Goal: Information Seeking & Learning: Learn about a topic

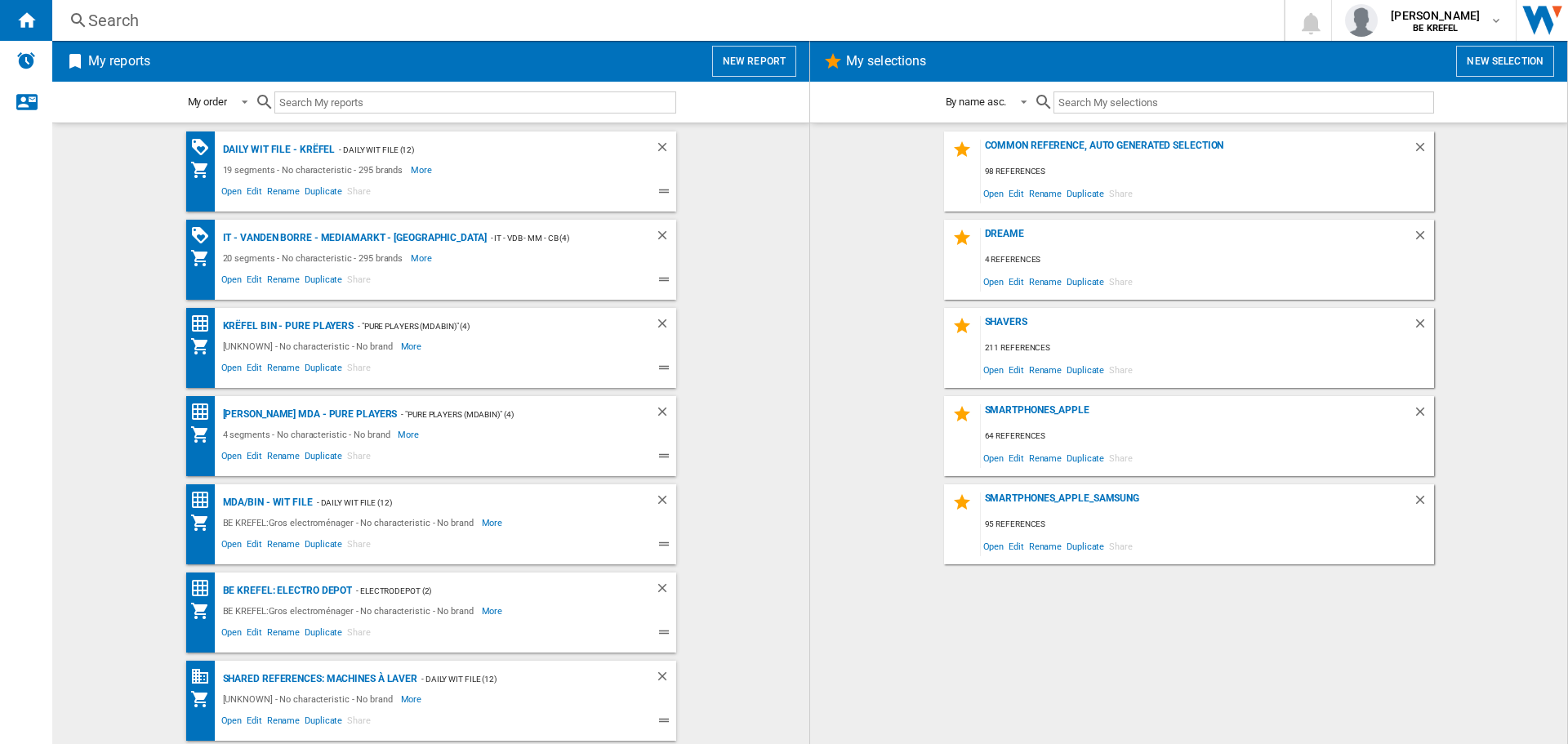
click at [156, 17] on div "Search" at bounding box center [664, 20] width 1153 height 23
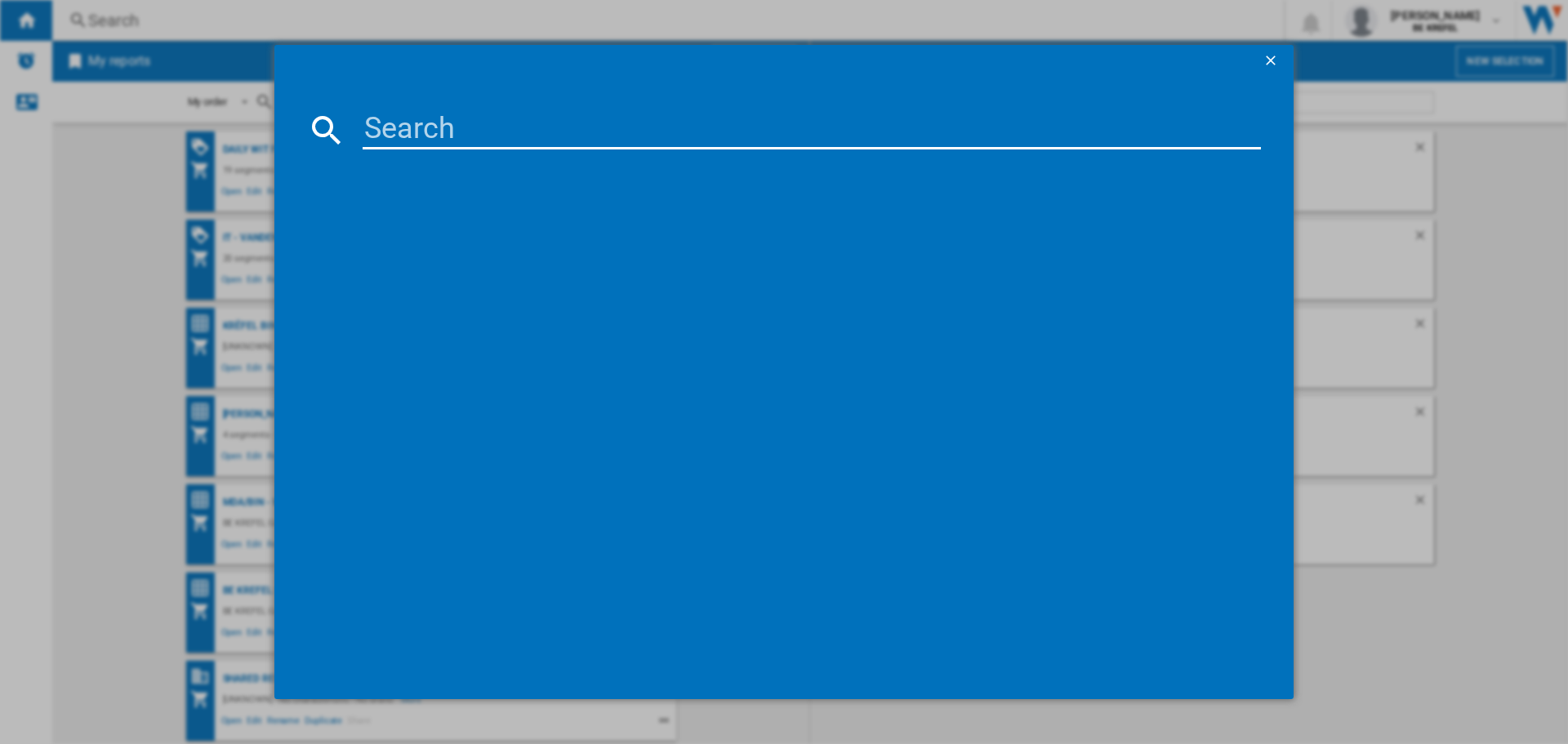
click at [414, 136] on input at bounding box center [812, 130] width 898 height 40
paste input "41010631"
type input "41010631"
click at [446, 237] on div "HP ENVY 6520E BLANC 714N9B" at bounding box center [795, 236] width 882 height 17
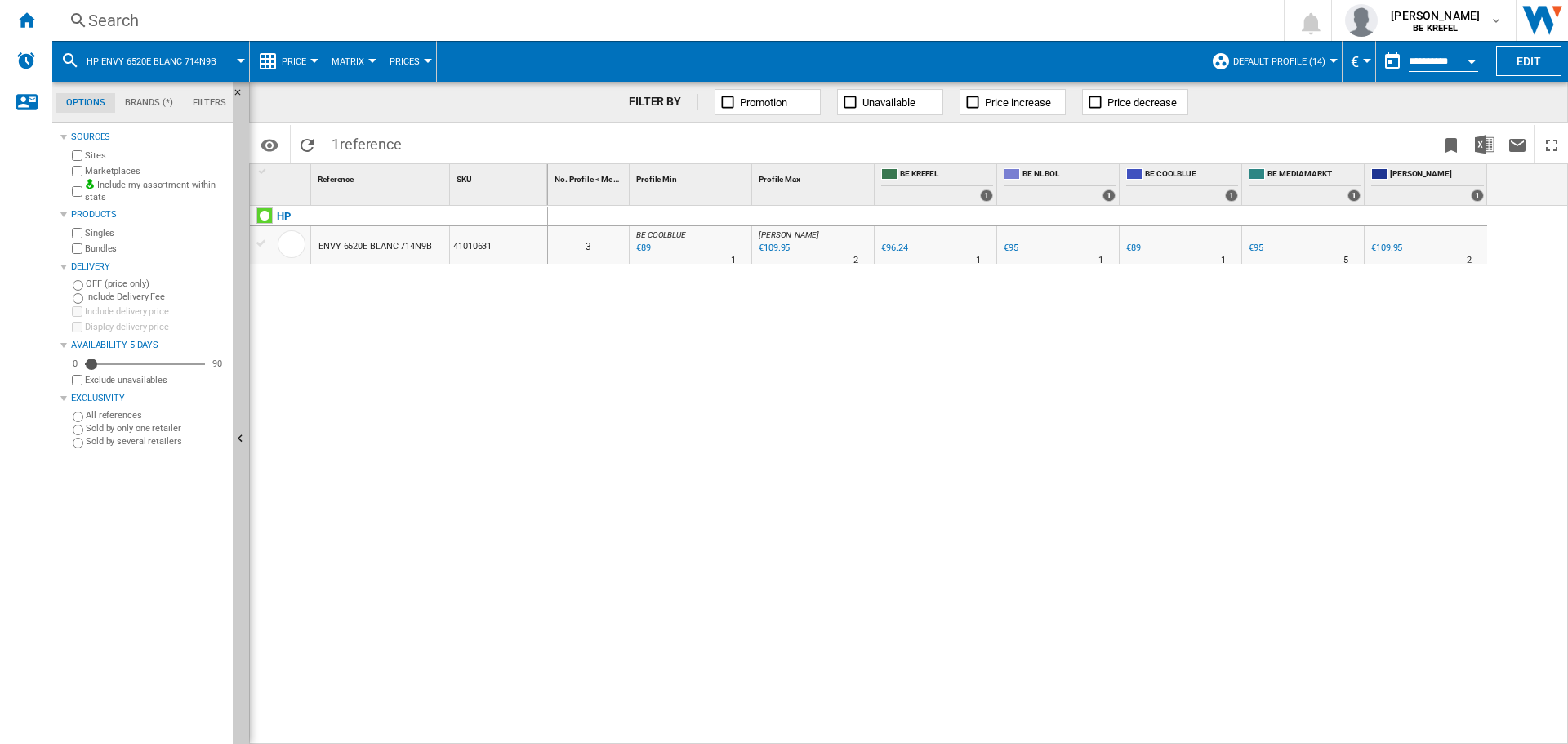
click at [170, 29] on div "Search" at bounding box center [664, 20] width 1153 height 23
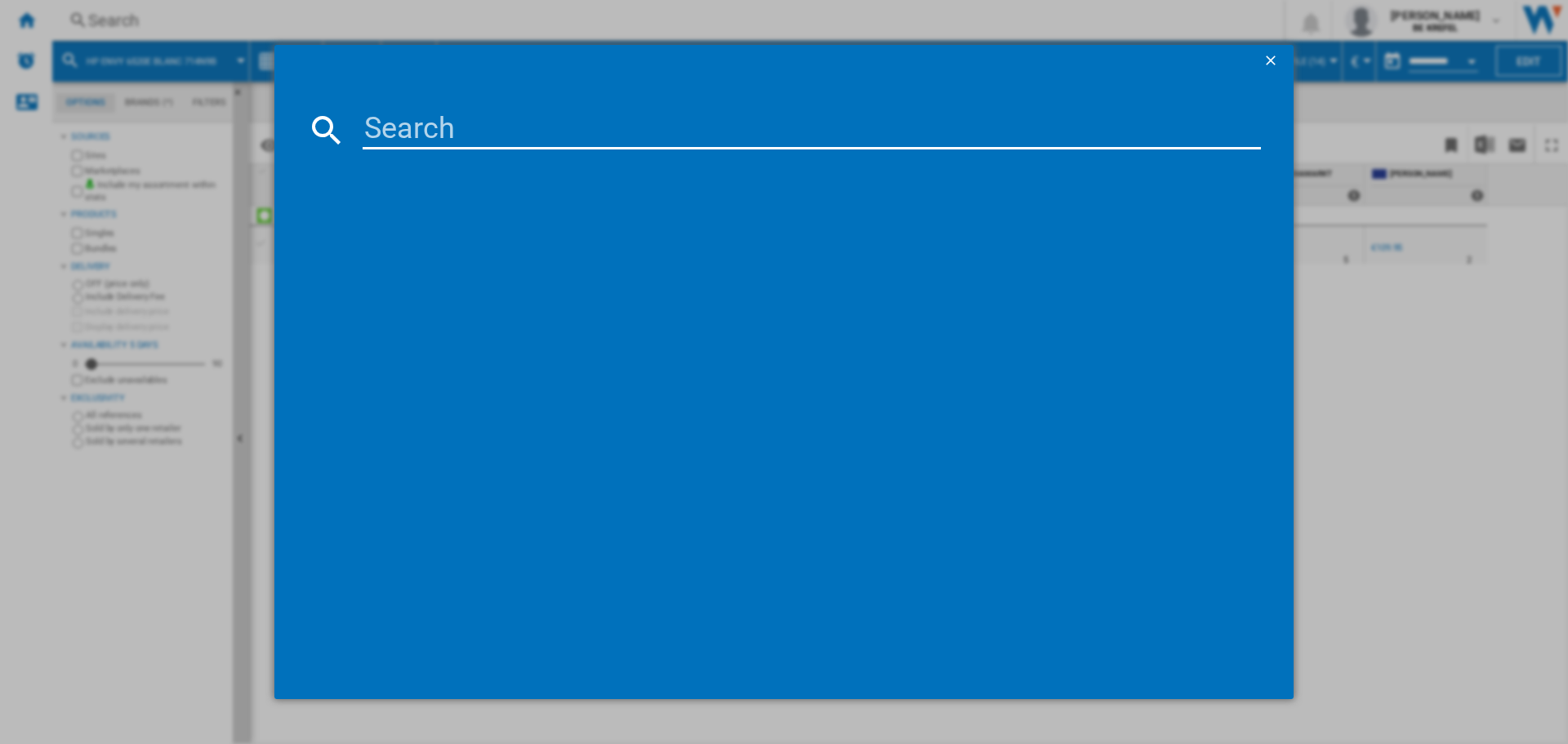
click at [439, 128] on input at bounding box center [812, 130] width 898 height 40
type input "41009376"
click at [478, 231] on div "HP OFFICEJET PRO 9120E NOIR BLANC 403X8B" at bounding box center [795, 236] width 882 height 17
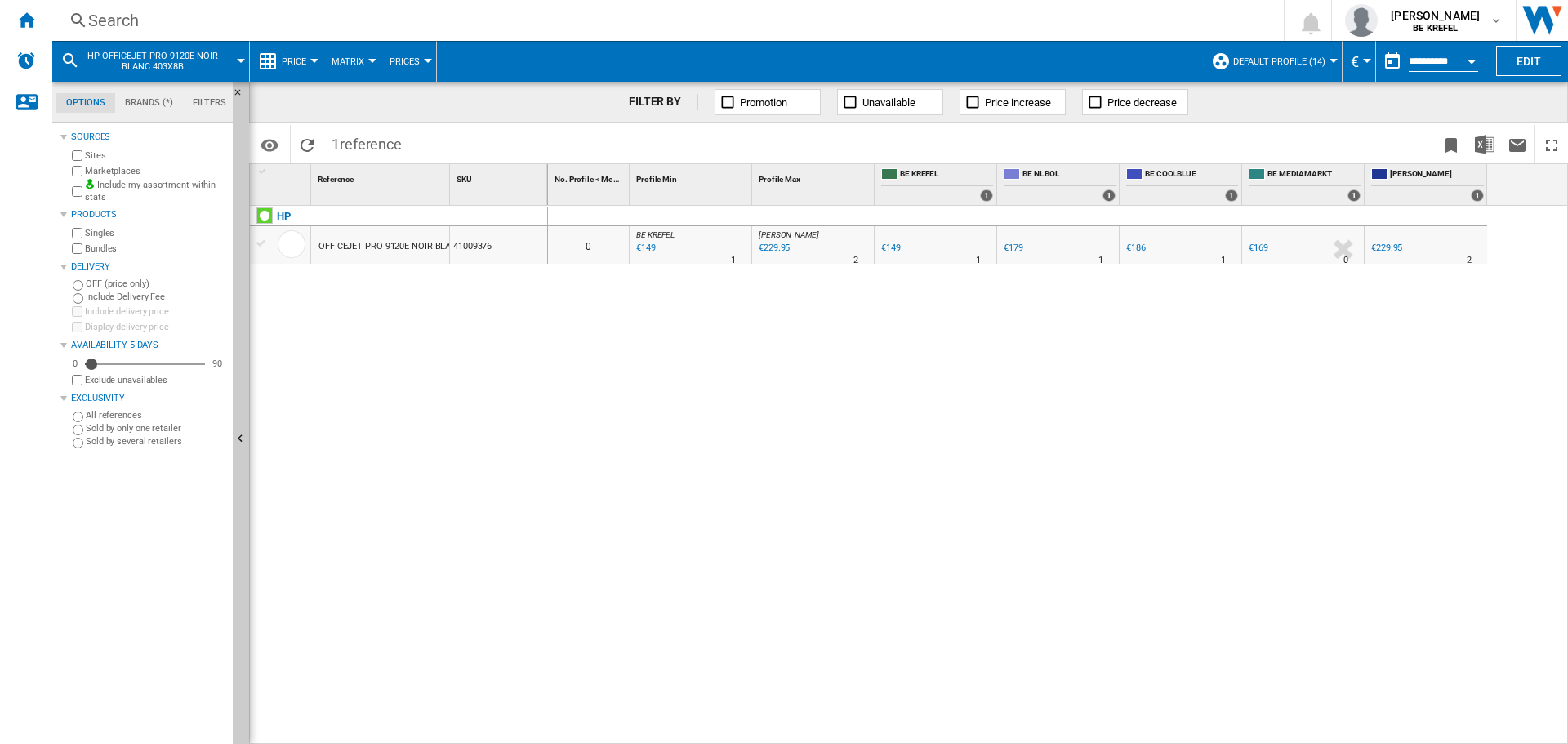
click at [366, 64] on button "Matrix" at bounding box center [352, 61] width 40 height 41
click at [309, 63] on md-backdrop at bounding box center [784, 372] width 1568 height 744
click at [309, 63] on button "Price" at bounding box center [297, 61] width 32 height 41
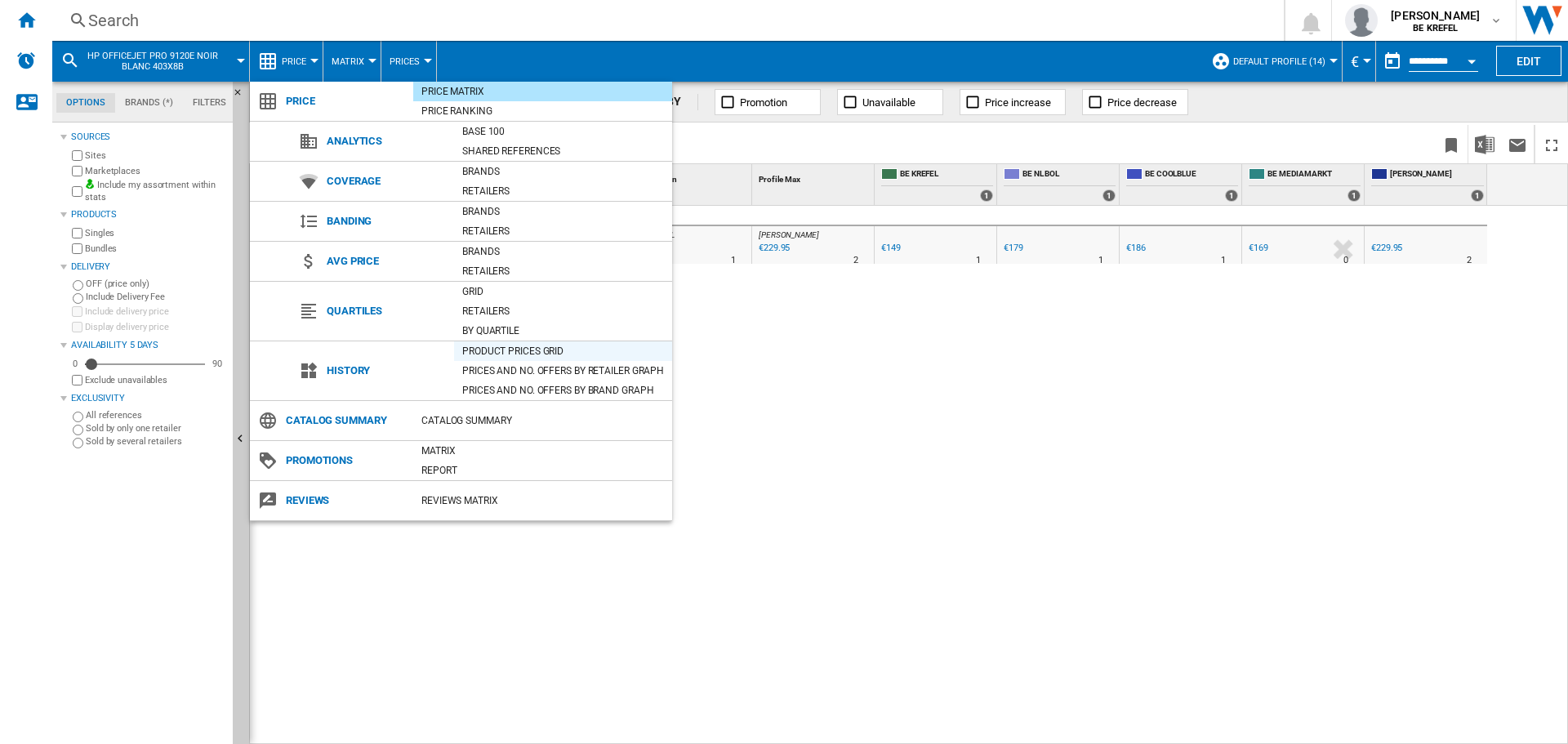
click at [494, 349] on div "Product prices grid" at bounding box center [562, 352] width 218 height 17
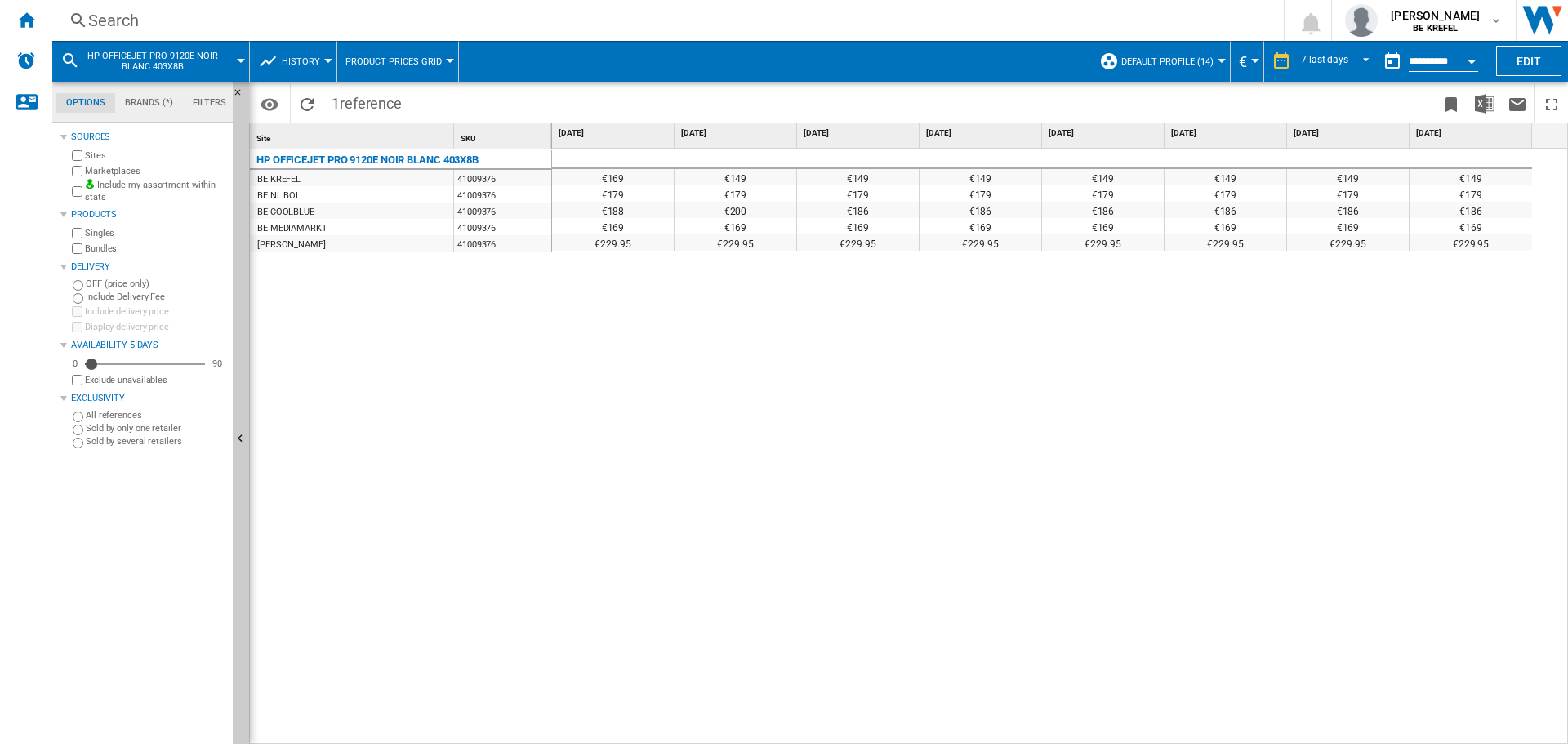
click at [1219, 60] on div at bounding box center [1221, 61] width 8 height 4
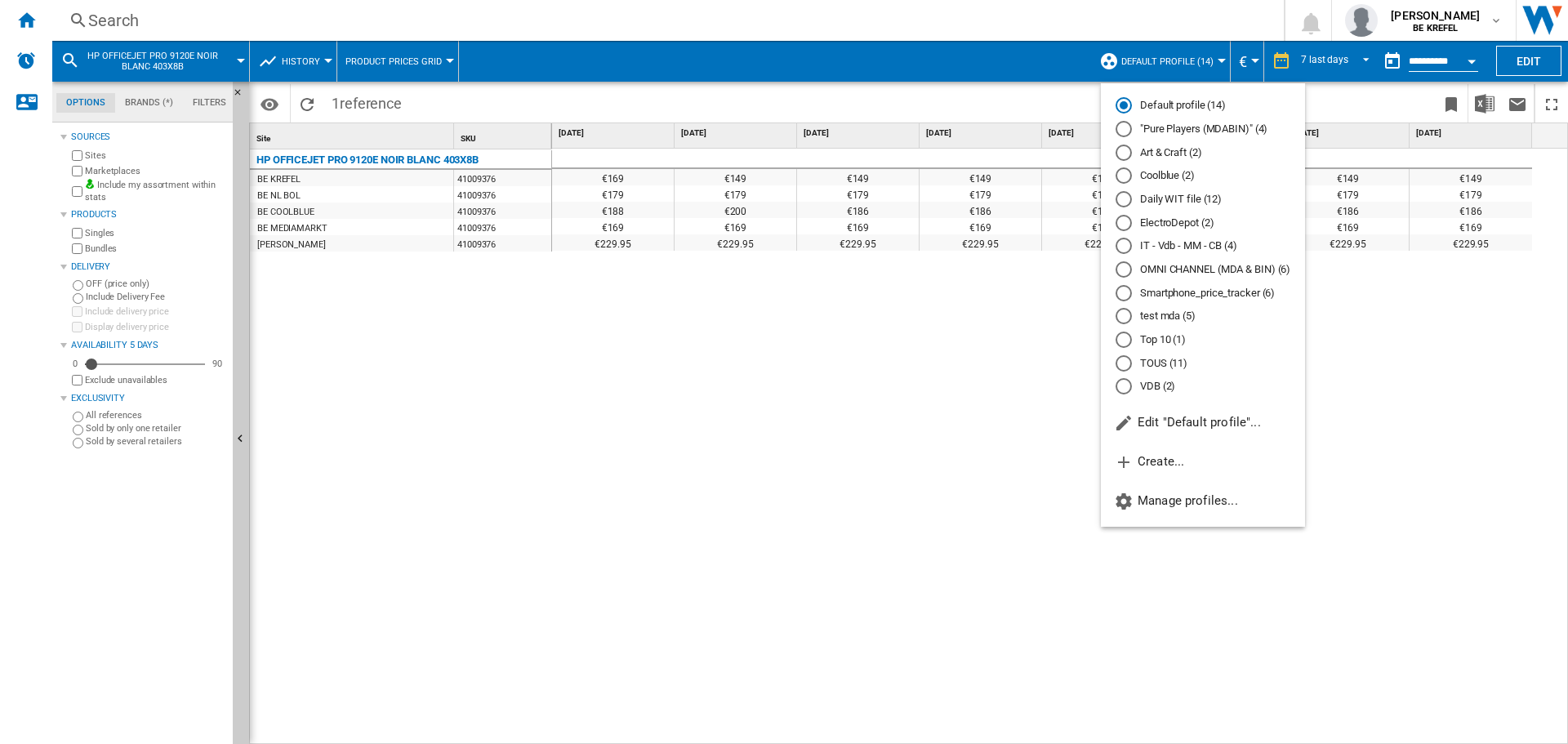
click at [1346, 64] on md-backdrop at bounding box center [784, 372] width 1568 height 744
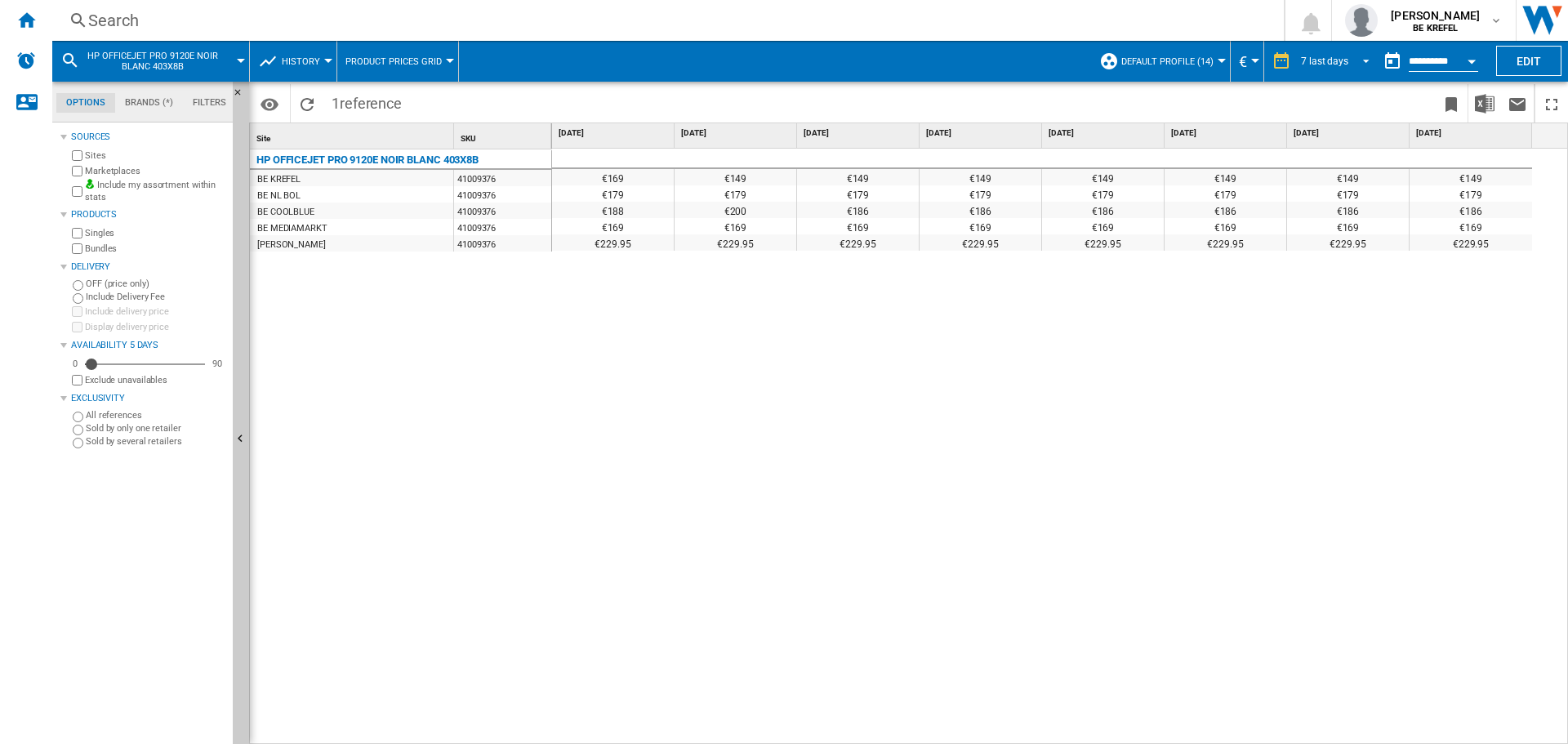
click at [1358, 62] on span "REPORTS.WIZARD.STEPS.REPORT.STEPS.REPORT_OPTIONS.PERIOD: 7 last days" at bounding box center [1361, 60] width 19 height 15
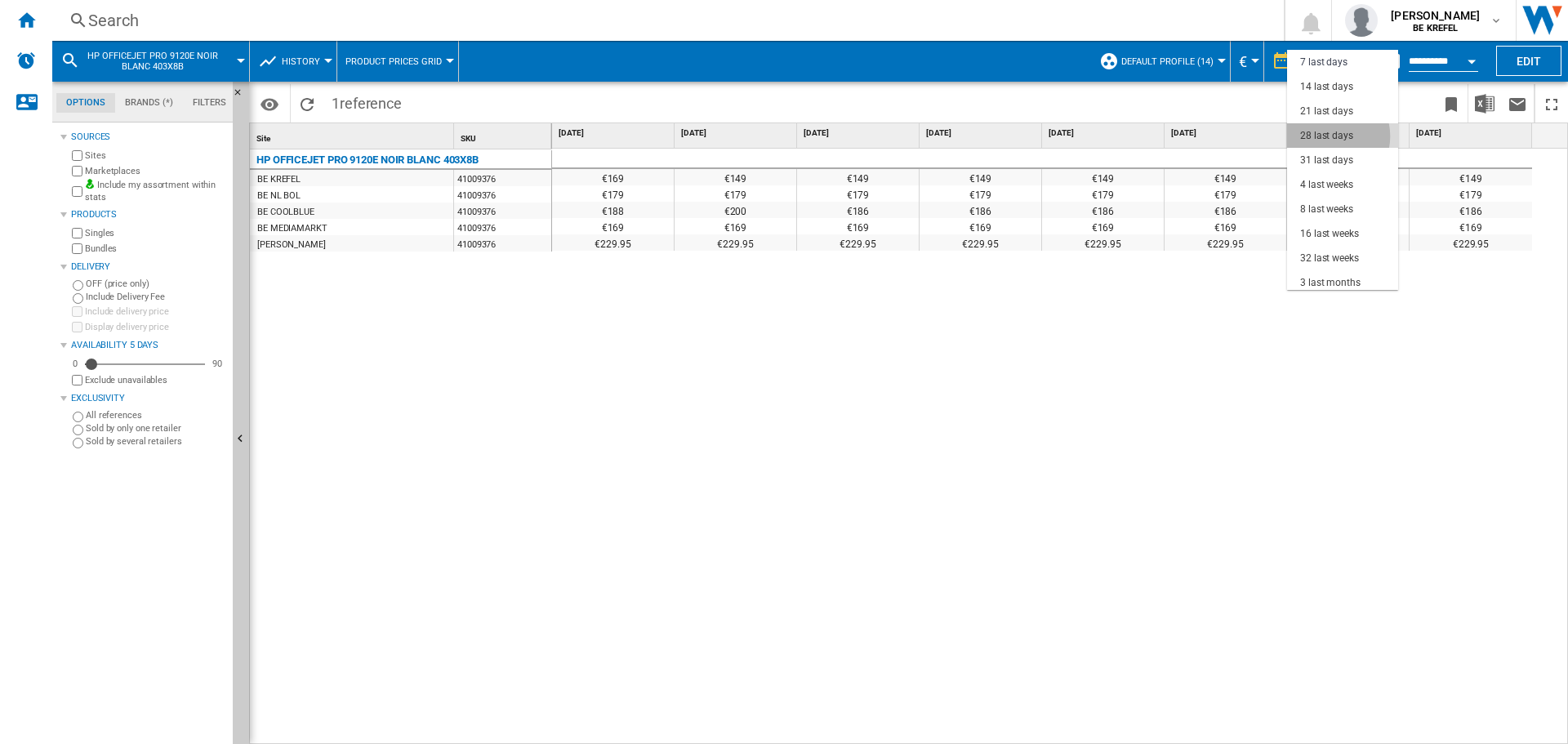
click at [1329, 136] on div "28 last days" at bounding box center [1327, 135] width 53 height 14
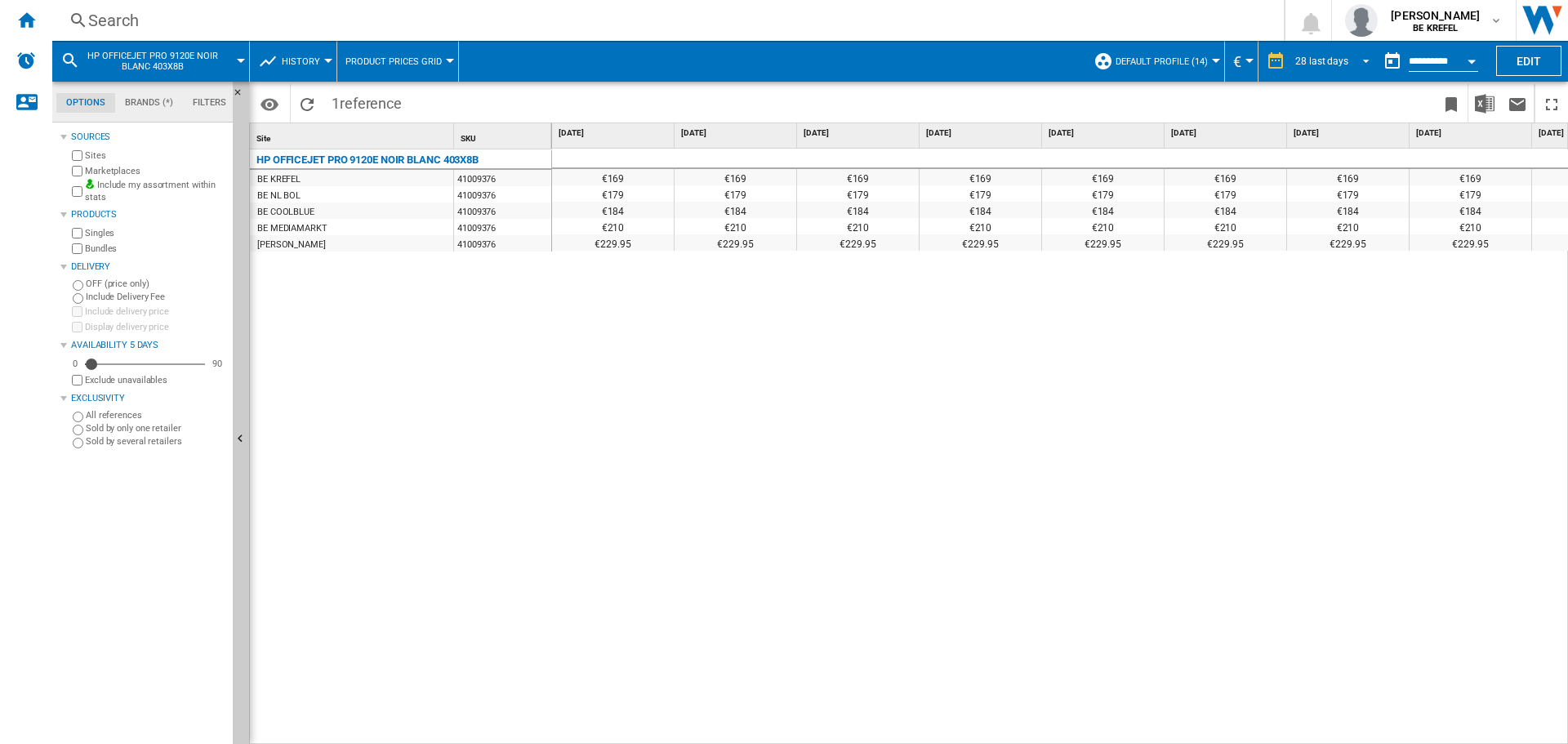
click at [1361, 59] on span "REPORTS.WIZARD.STEPS.REPORT.STEPS.REPORT_OPTIONS.PERIOD: 28 last days" at bounding box center [1361, 60] width 19 height 15
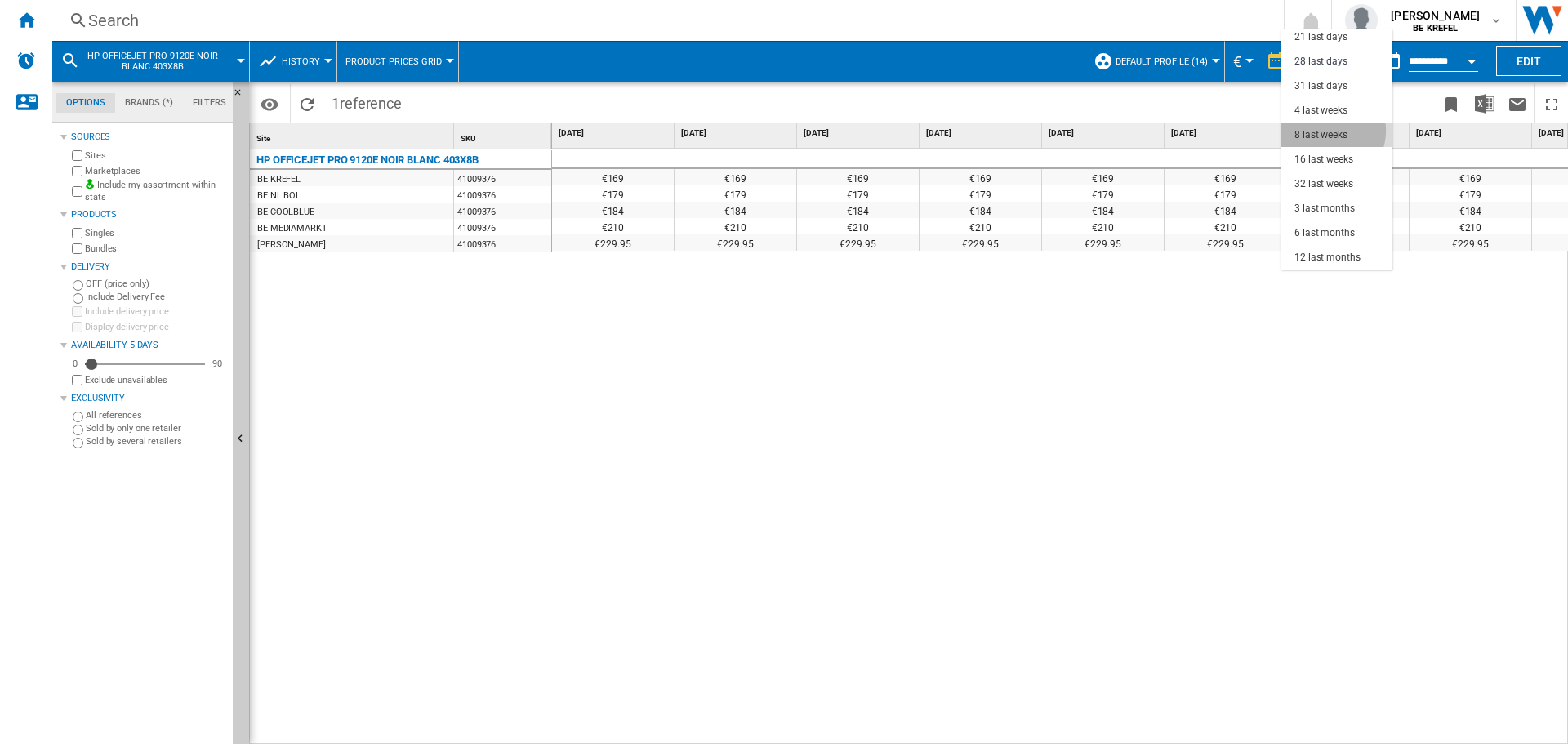
click at [1328, 131] on div "8 last weeks" at bounding box center [1321, 134] width 53 height 14
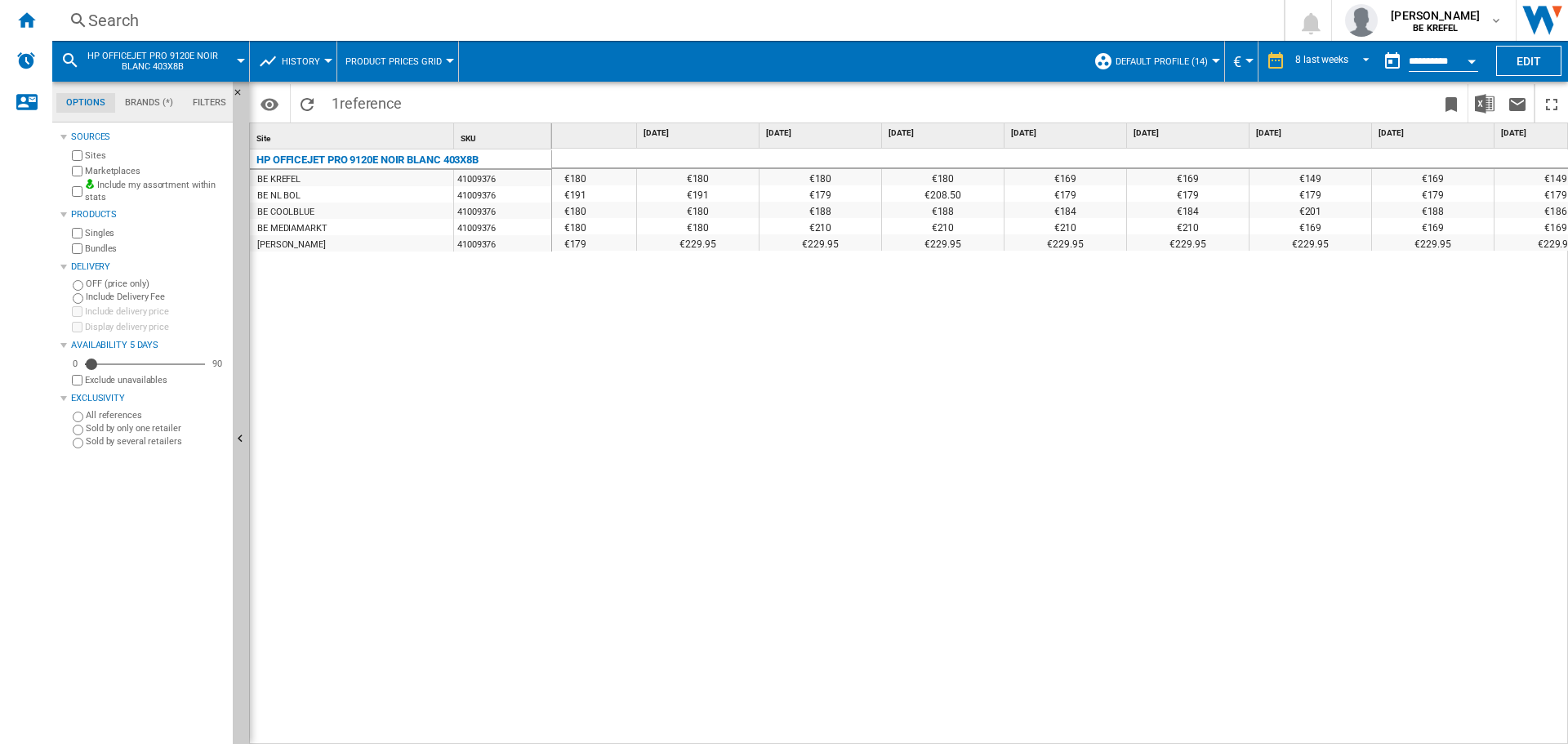
scroll to position [0, 86]
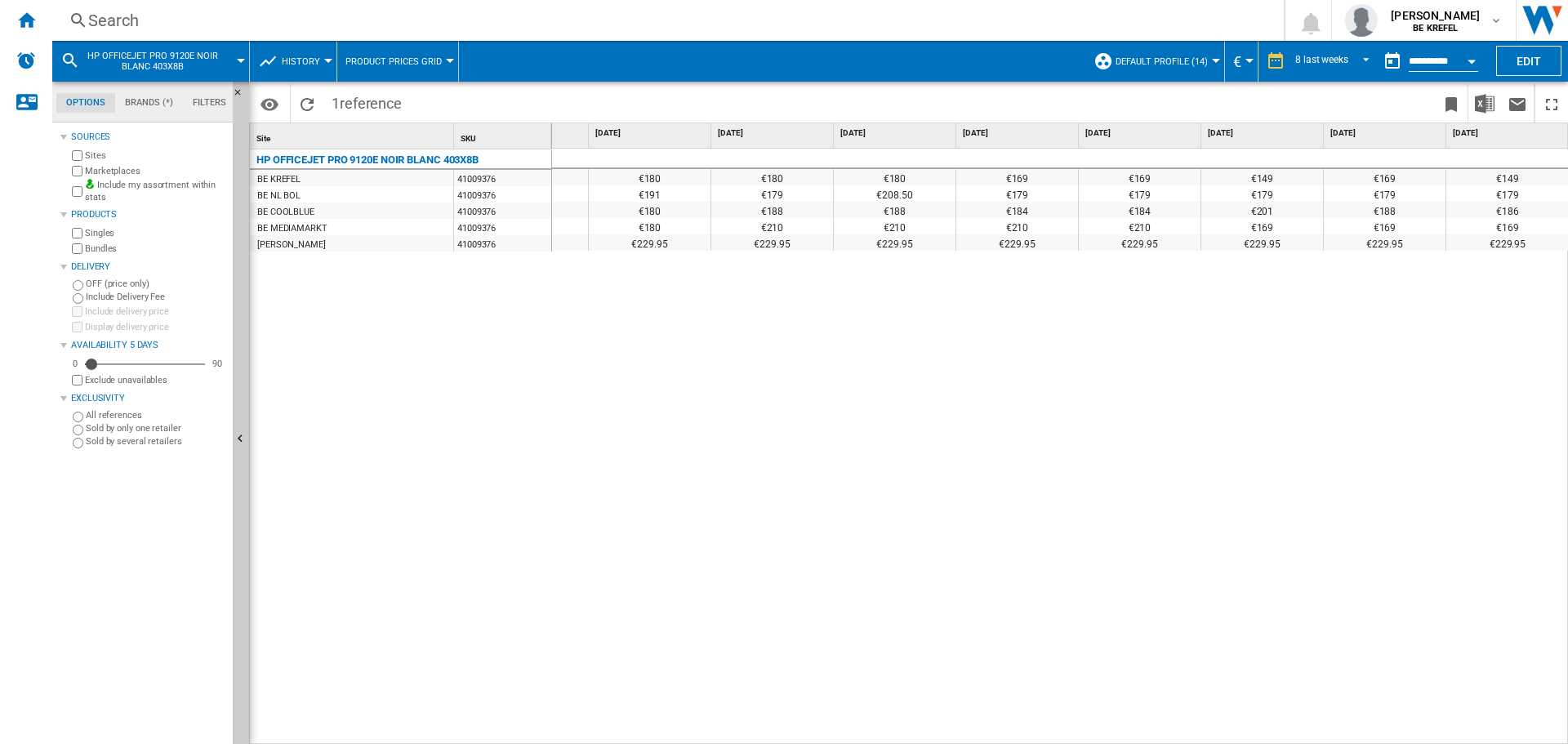
click at [272, 227] on div "BE MEDIAMARKT" at bounding box center [293, 229] width 70 height 17
